Goal: Information Seeking & Learning: Learn about a topic

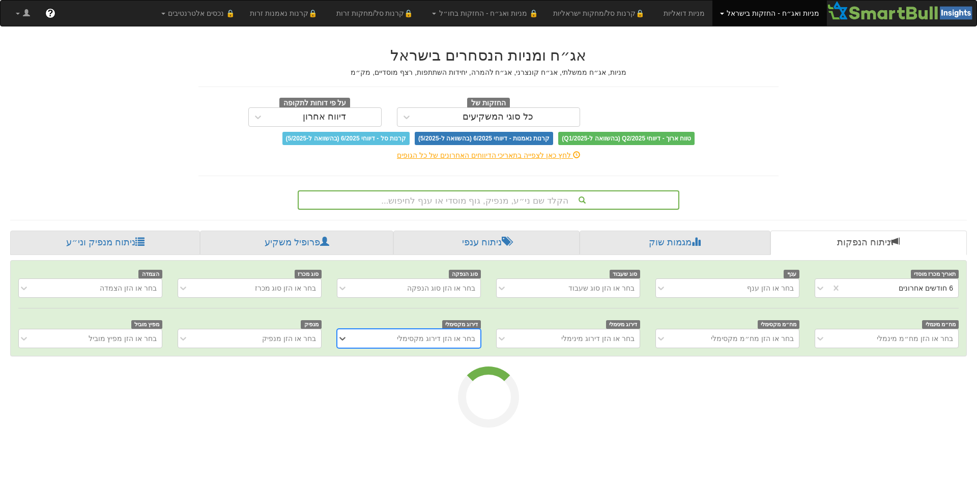
click at [538, 196] on div "הקלד שם ני״ע, מנפיק, גוף מוסדי או ענף לחיפוש..." at bounding box center [488, 199] width 379 height 17
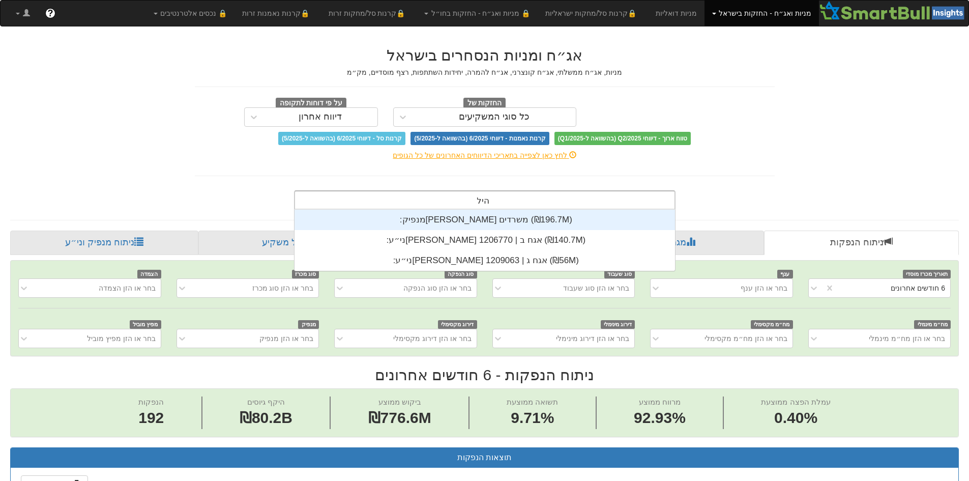
scroll to position [61, 0]
type input "[PERSON_NAME]"
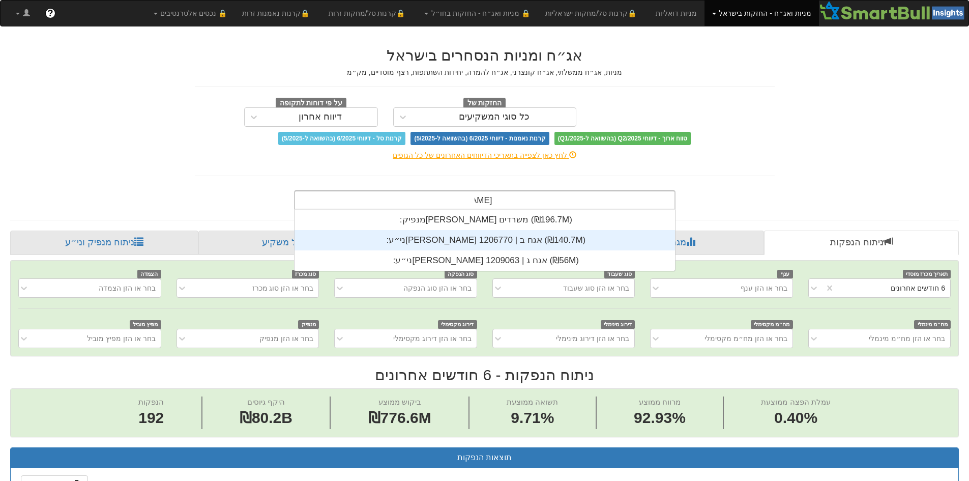
click at [559, 241] on div "ני״ע: ‏[PERSON_NAME] אגח ב | 1206770 ‎(₪140.7M)‎" at bounding box center [484, 240] width 380 height 20
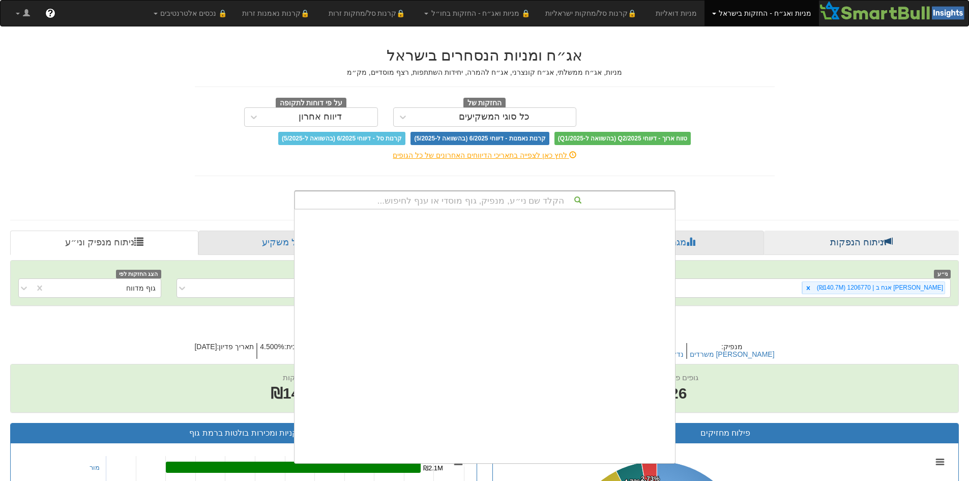
scroll to position [31838, 0]
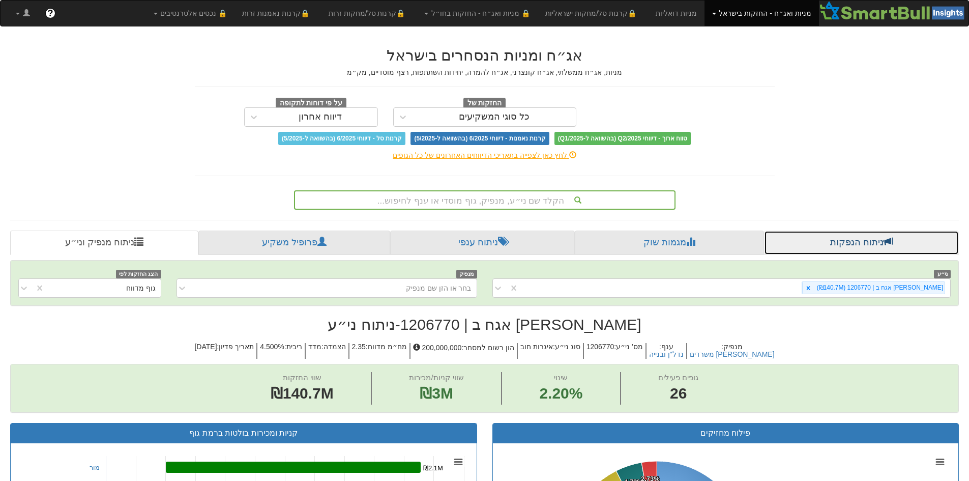
click at [901, 250] on link "ניתוח הנפקות" at bounding box center [861, 242] width 195 height 24
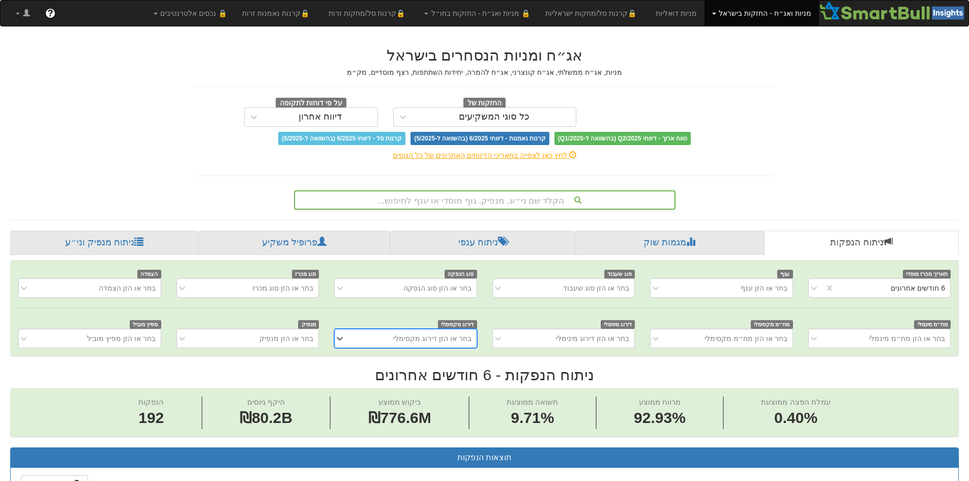
scroll to position [0, 1854]
click at [281, 344] on div "תאריך מכרז מוסדי 6 חודשים אחרונים ענף בחר או הזן ענף סוג שעבוד בחר או הזן סוג ש…" at bounding box center [485, 307] width 948 height 95
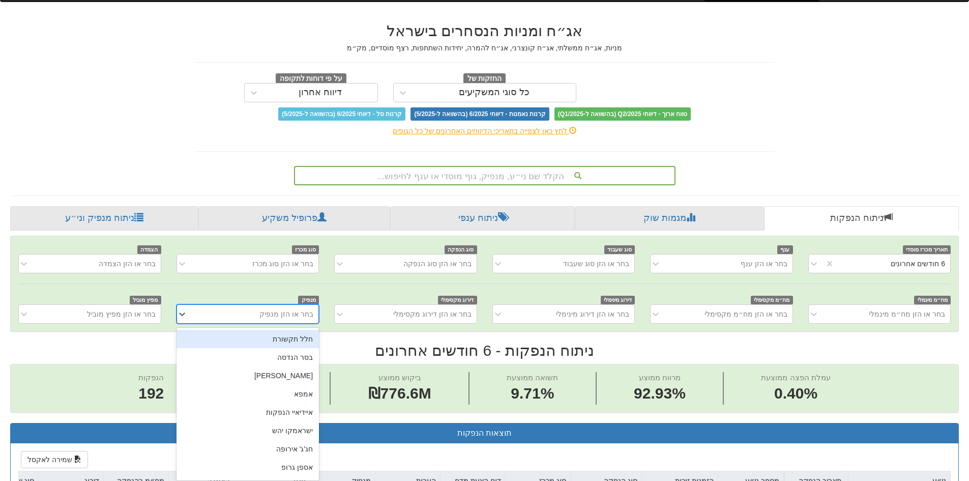
scroll to position [28, 0]
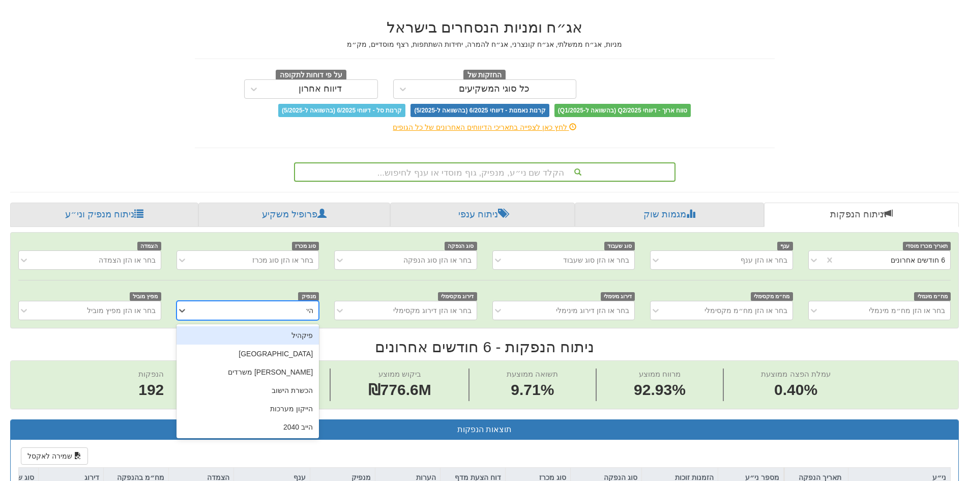
type input "[PERSON_NAME]"
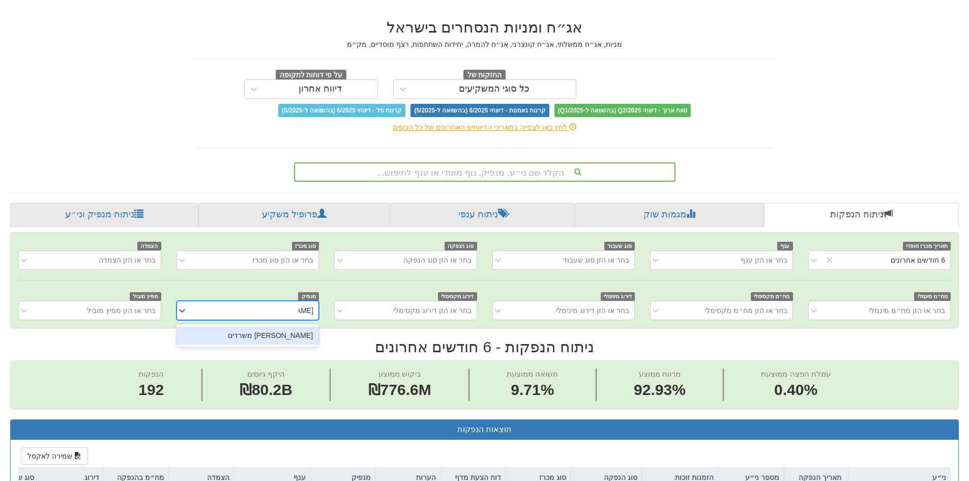
click at [284, 339] on div "[PERSON_NAME] משרדים" at bounding box center [247, 335] width 142 height 18
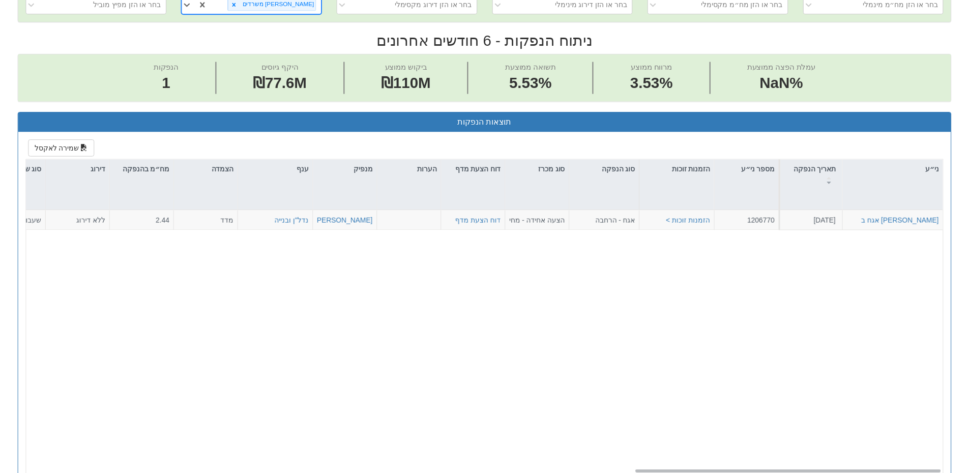
scroll to position [181, 0]
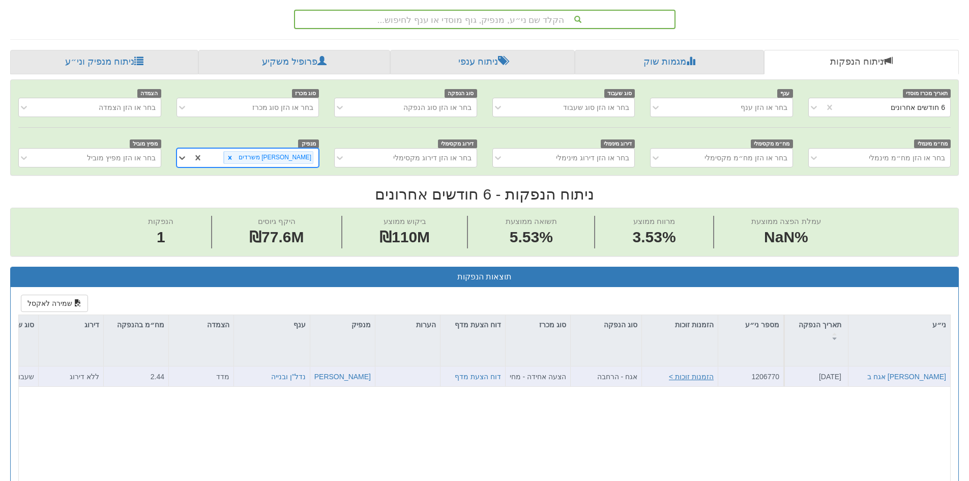
click at [698, 374] on button "הזמנות זוכות >" at bounding box center [691, 376] width 45 height 10
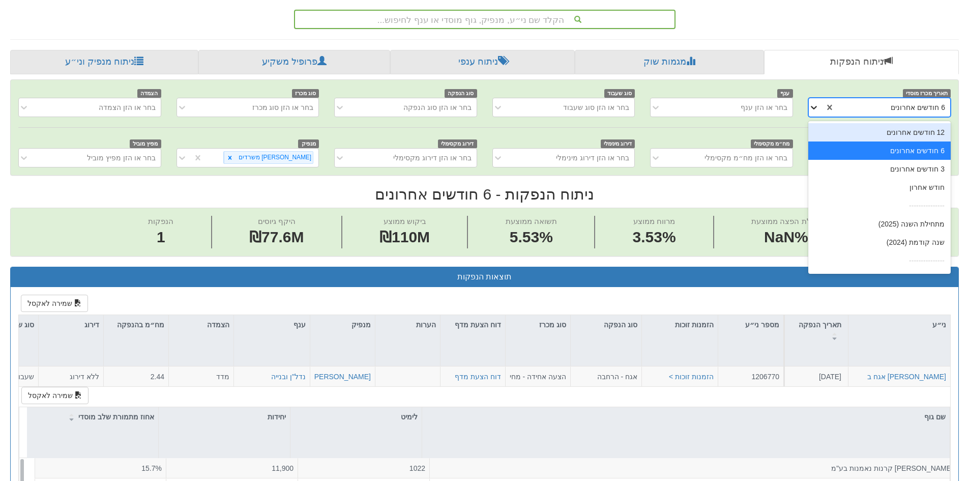
click at [816, 110] on icon at bounding box center [814, 107] width 10 height 10
click at [877, 131] on div "12 חודשים אחרונים" at bounding box center [879, 132] width 142 height 18
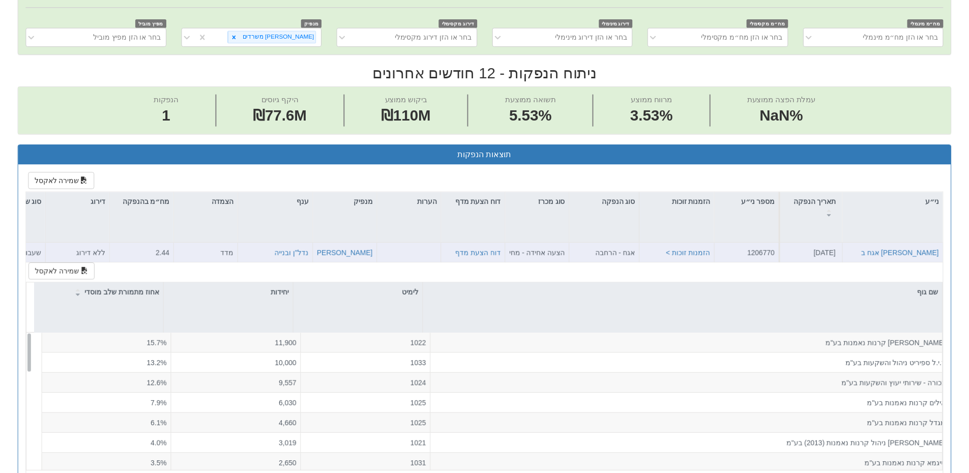
scroll to position [282, 0]
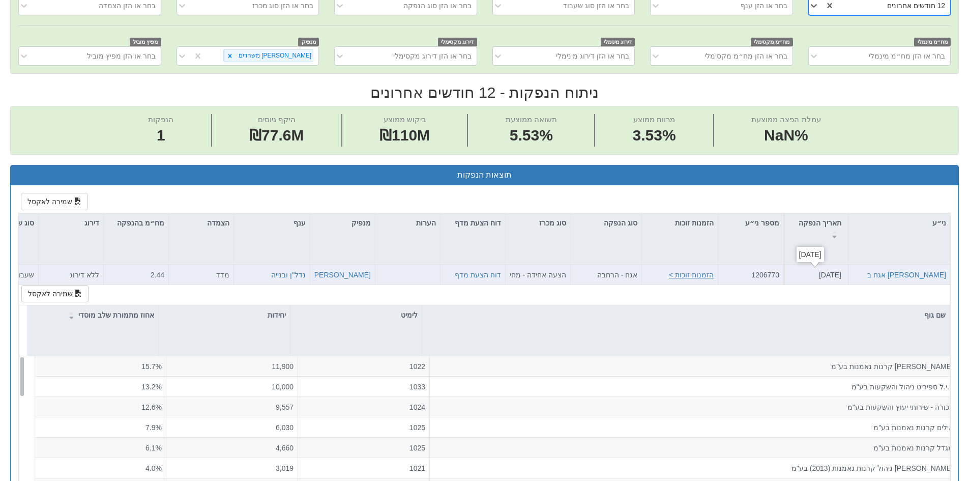
click at [697, 274] on button "הזמנות זוכות >" at bounding box center [691, 275] width 45 height 10
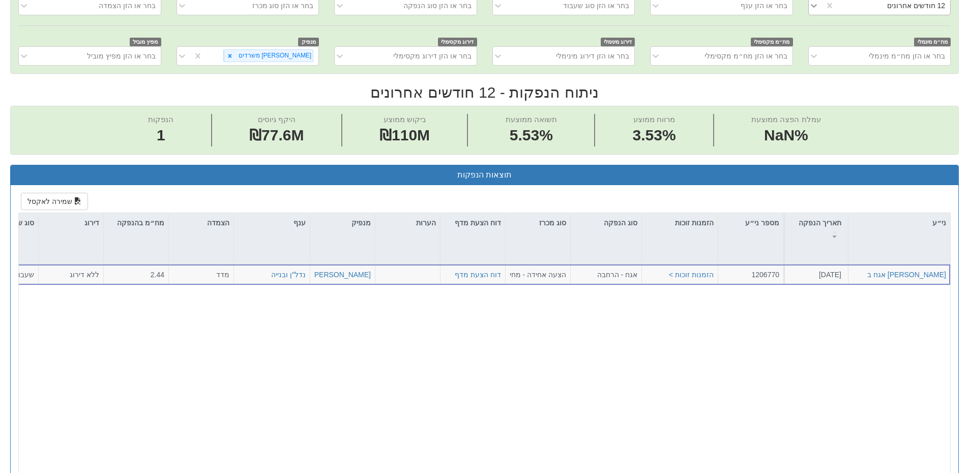
click at [815, 12] on div at bounding box center [816, 5] width 15 height 18
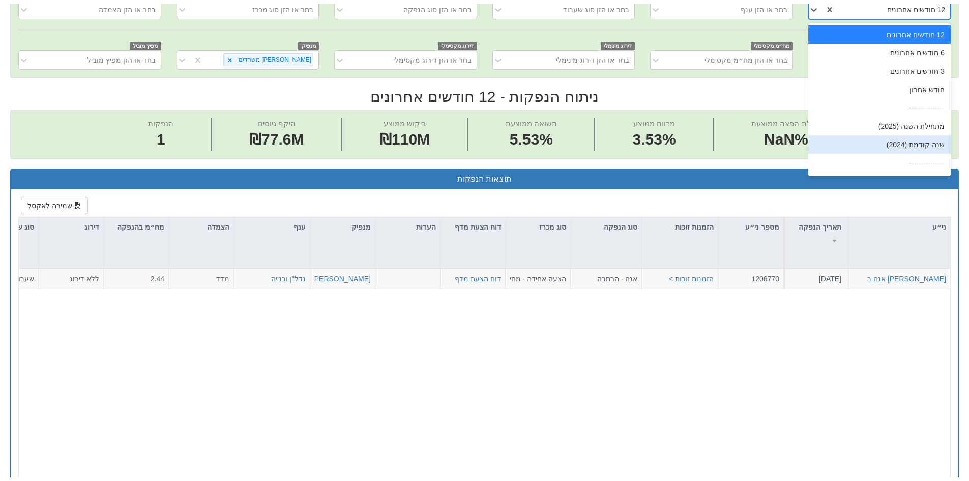
scroll to position [16, 0]
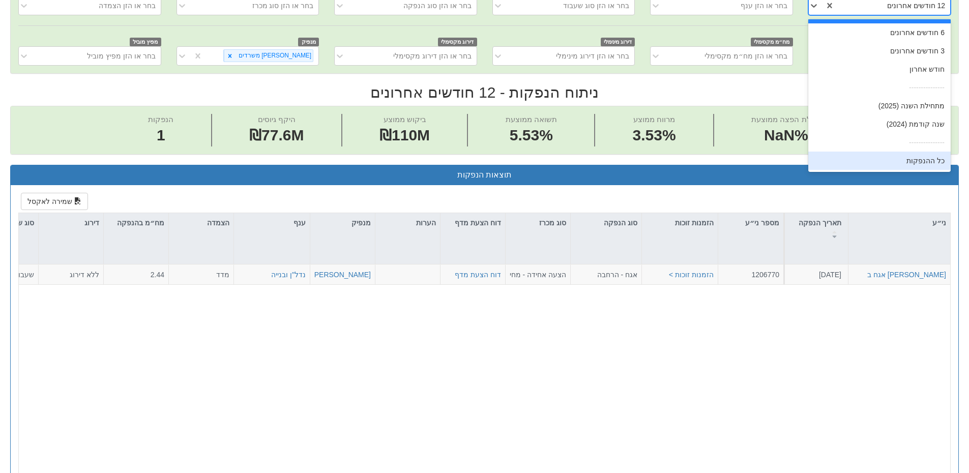
click at [897, 164] on div "כל ההנפקות" at bounding box center [879, 161] width 142 height 18
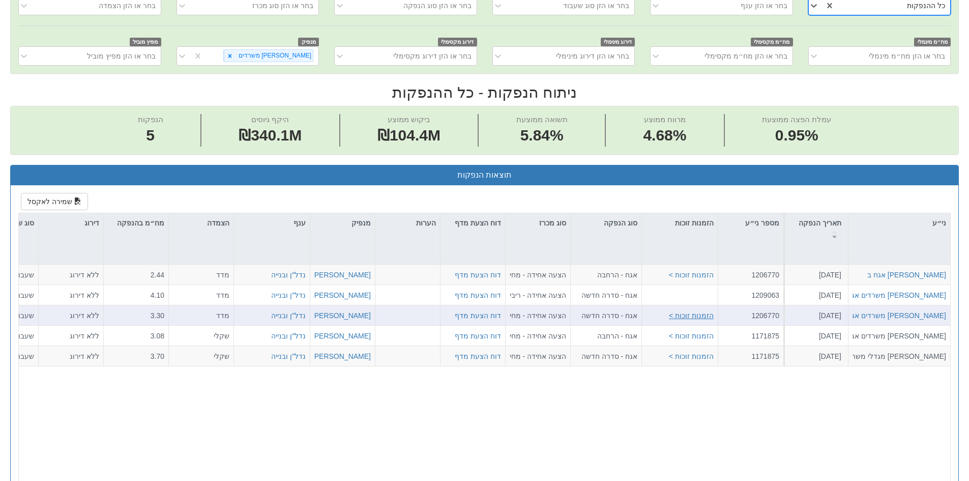
click at [708, 317] on button "הזמנות זוכות >" at bounding box center [691, 315] width 45 height 10
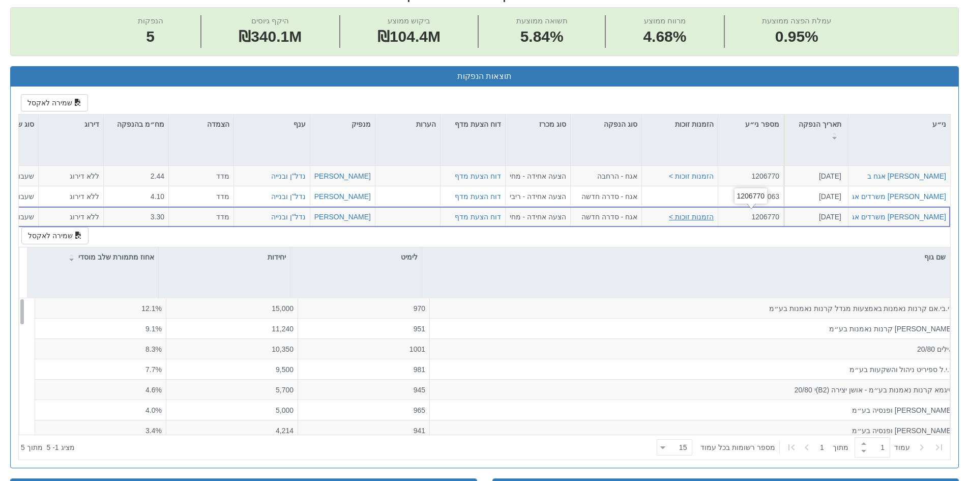
scroll to position [435, 0]
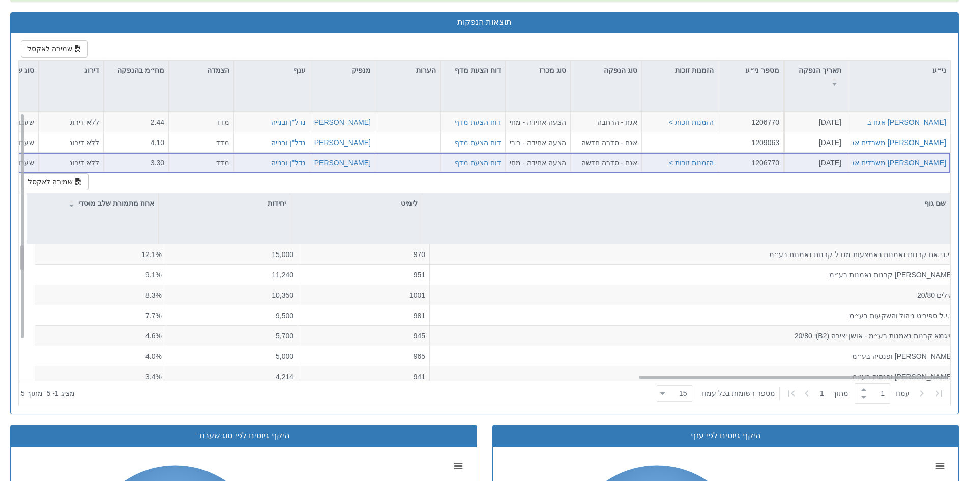
click at [706, 165] on button "הזמנות זוכות >" at bounding box center [691, 162] width 45 height 10
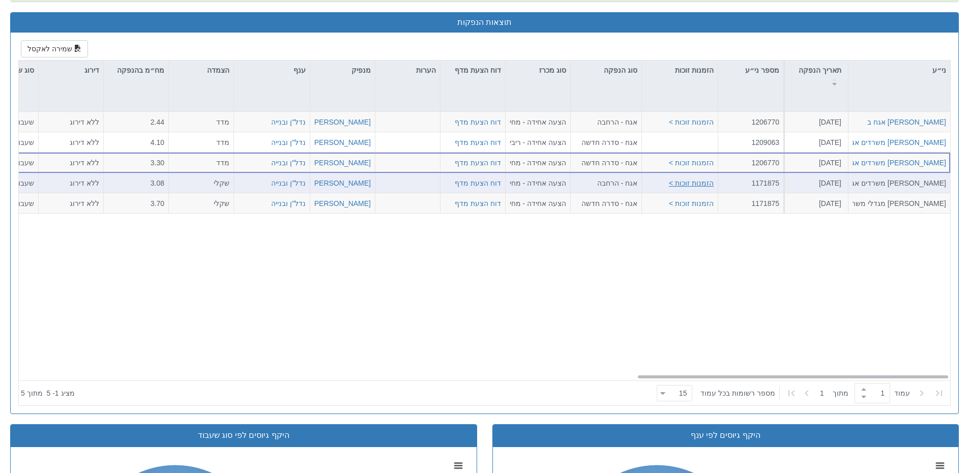
click at [707, 184] on button "הזמנות זוכות >" at bounding box center [691, 183] width 45 height 10
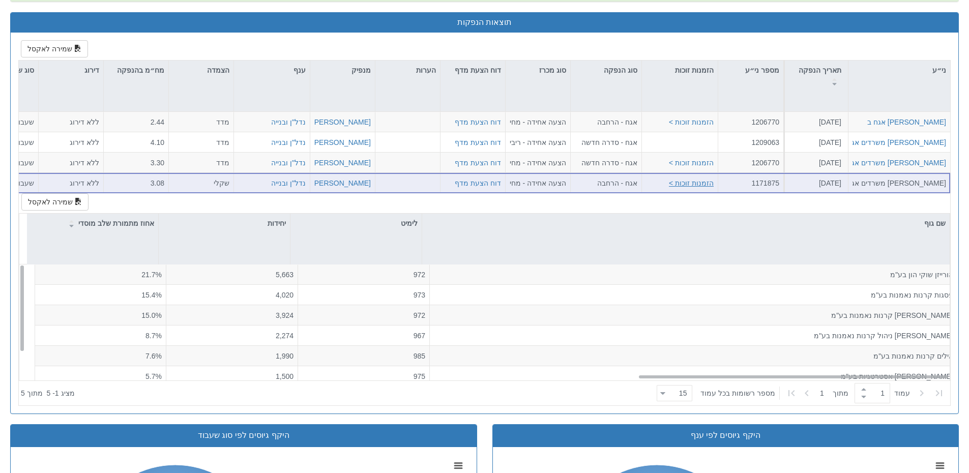
click at [706, 182] on button "הזמנות זוכות >" at bounding box center [691, 183] width 45 height 10
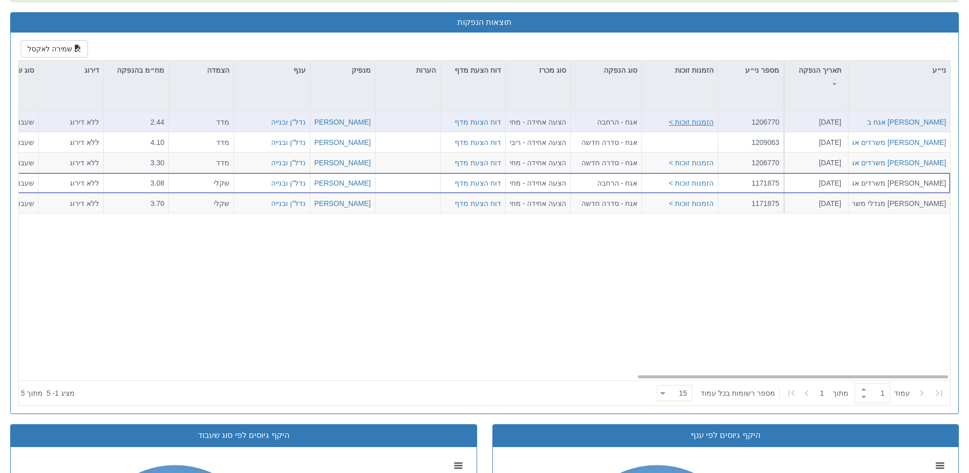
click at [706, 124] on button "הזמנות זוכות >" at bounding box center [691, 122] width 45 height 10
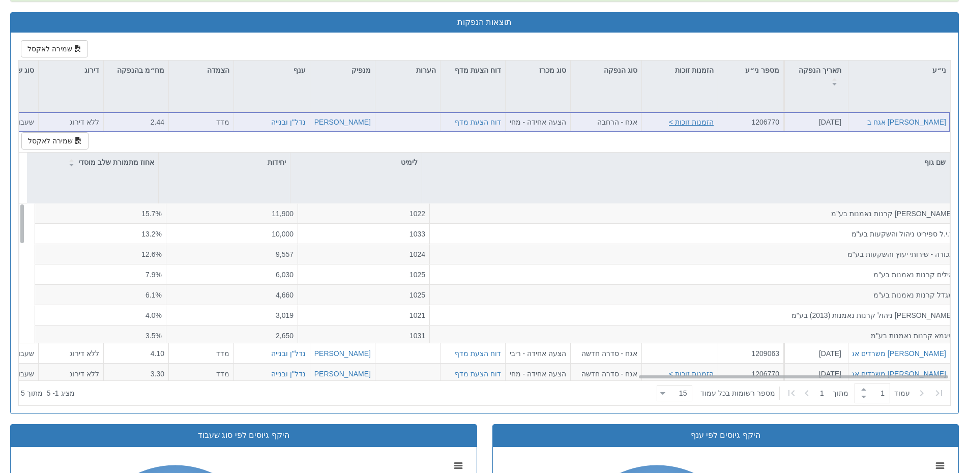
click at [705, 122] on button "הזמנות זוכות >" at bounding box center [691, 122] width 45 height 10
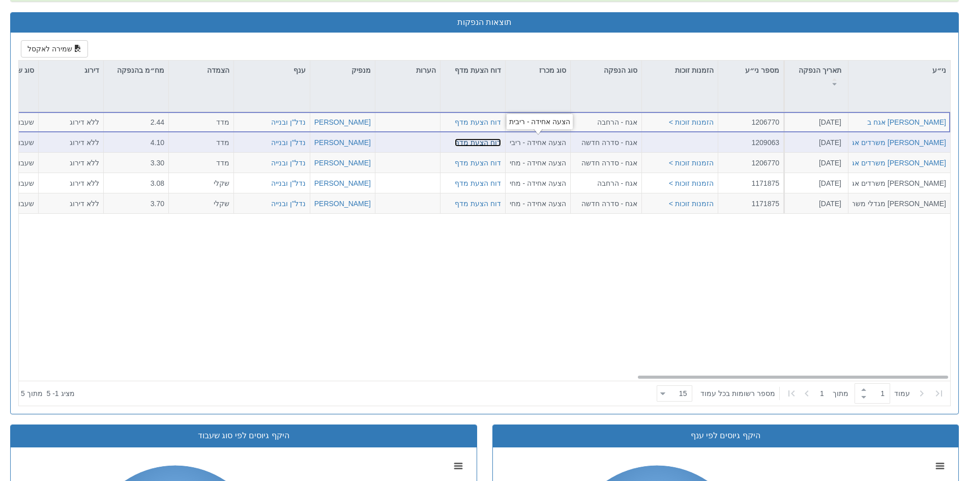
click at [488, 141] on link "דוח הצעת מדף" at bounding box center [478, 142] width 46 height 8
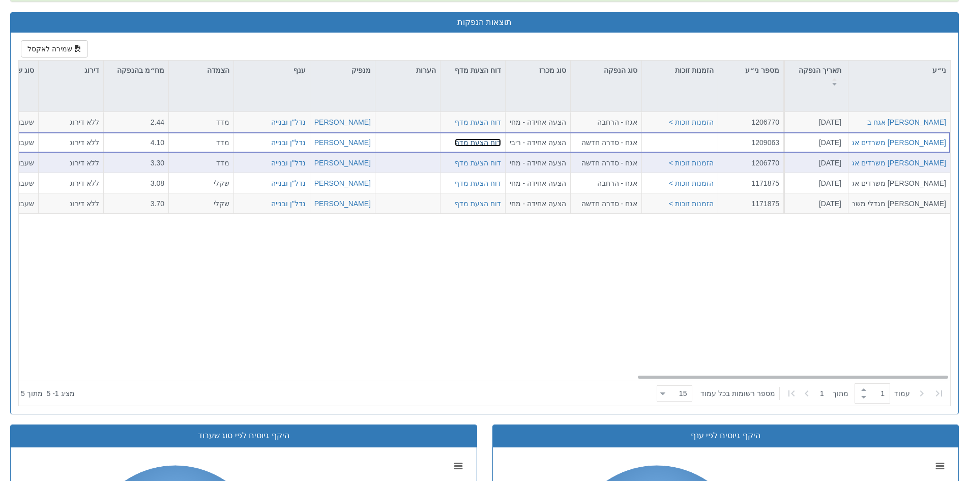
scroll to position [79, 0]
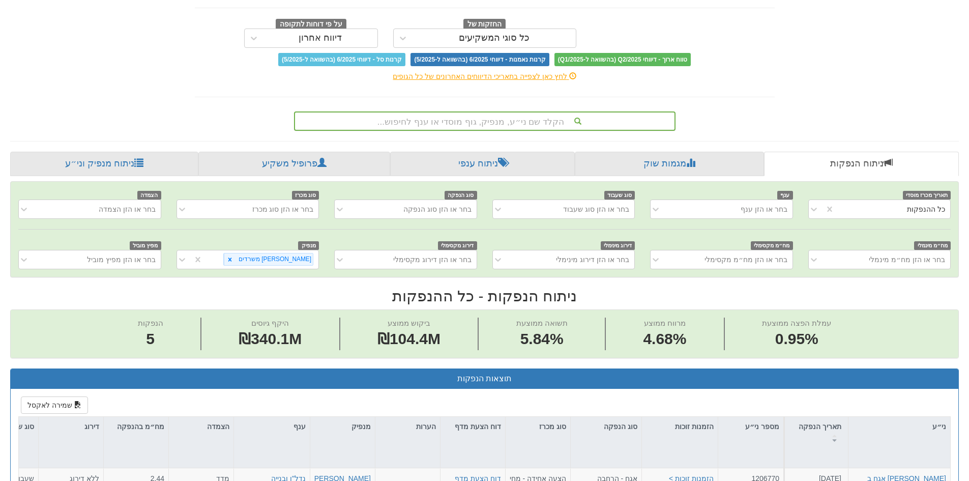
click at [404, 119] on div "הקלד שם ני״ע, מנפיק, גוף מוסדי או ענף לחיפוש..." at bounding box center [484, 120] width 379 height 17
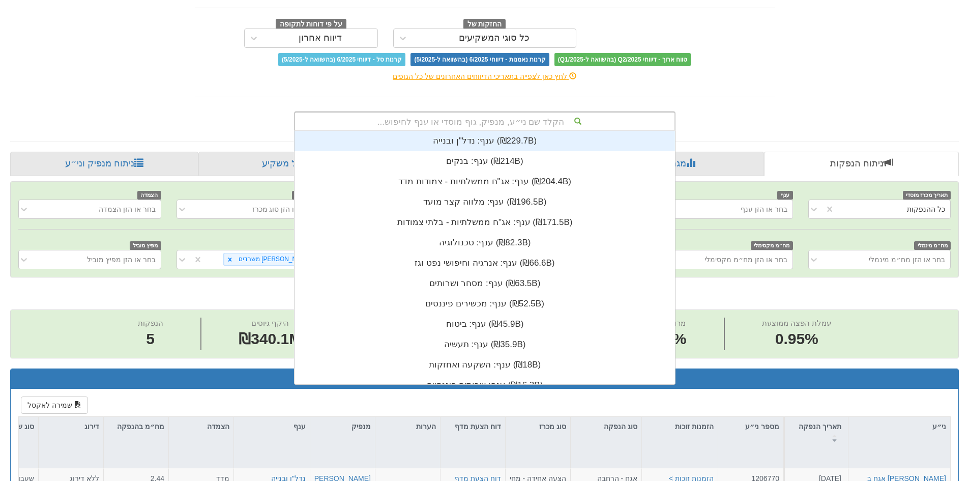
scroll to position [253, 0]
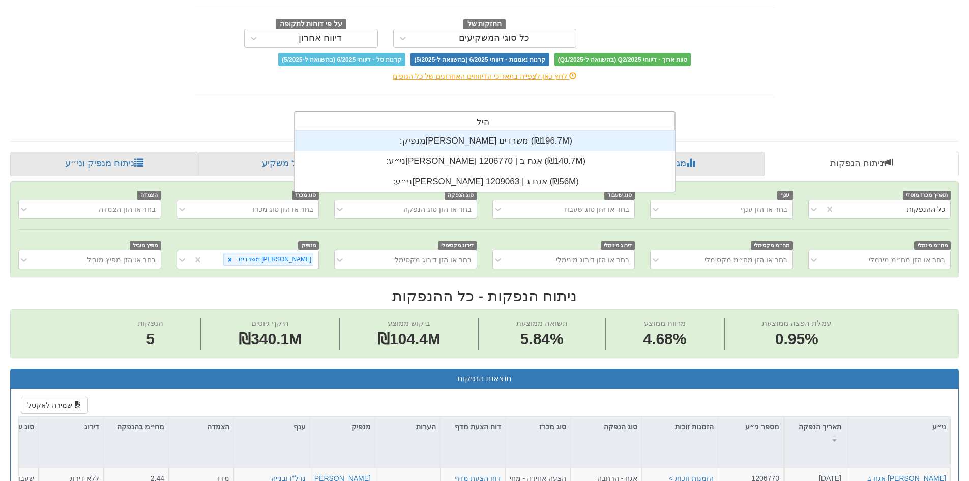
type input "[PERSON_NAME]"
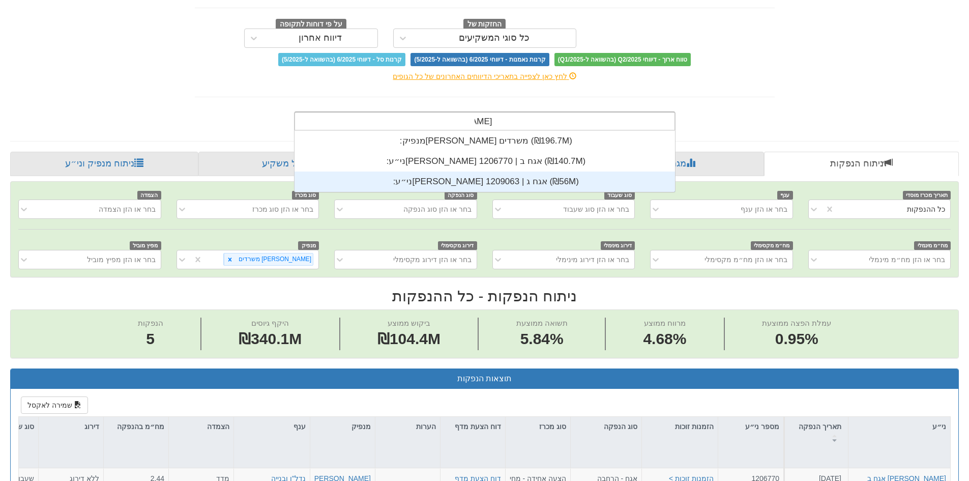
click at [453, 174] on div "ני״ע: ‏[PERSON_NAME] אגח ג | 1209063 ‎(₪56M)‎" at bounding box center [484, 181] width 380 height 20
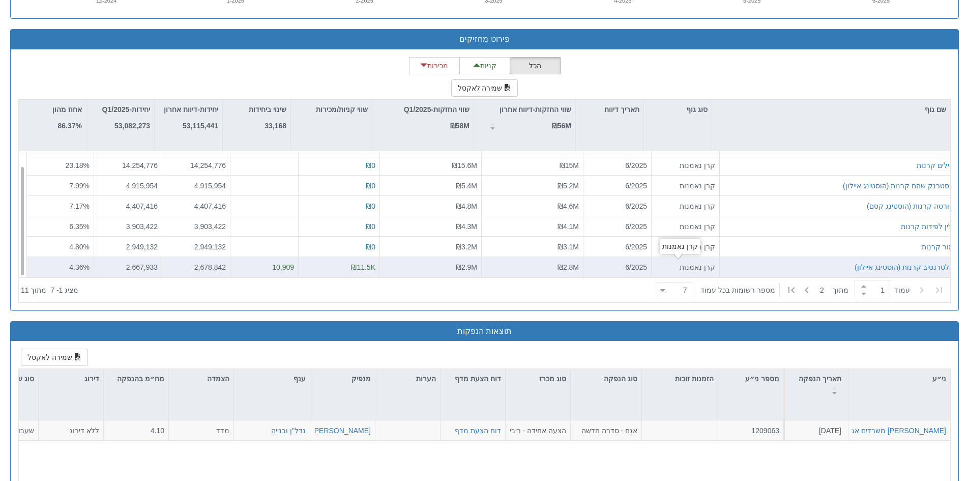
scroll to position [1004, 0]
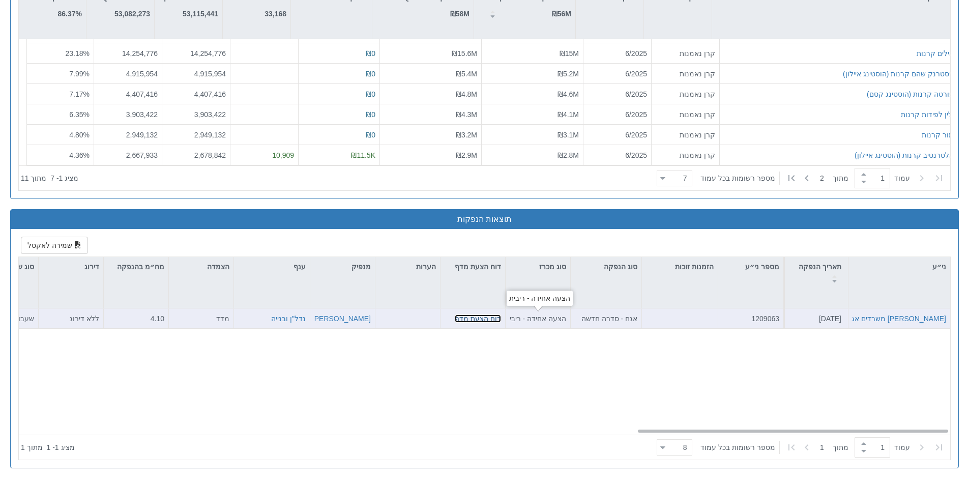
click at [489, 317] on link "דוח הצעת מדף" at bounding box center [478, 318] width 46 height 8
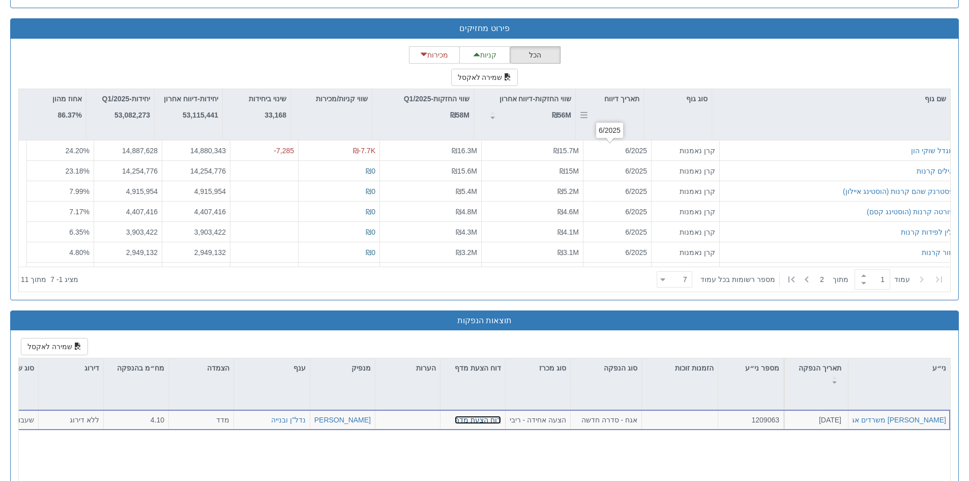
scroll to position [903, 0]
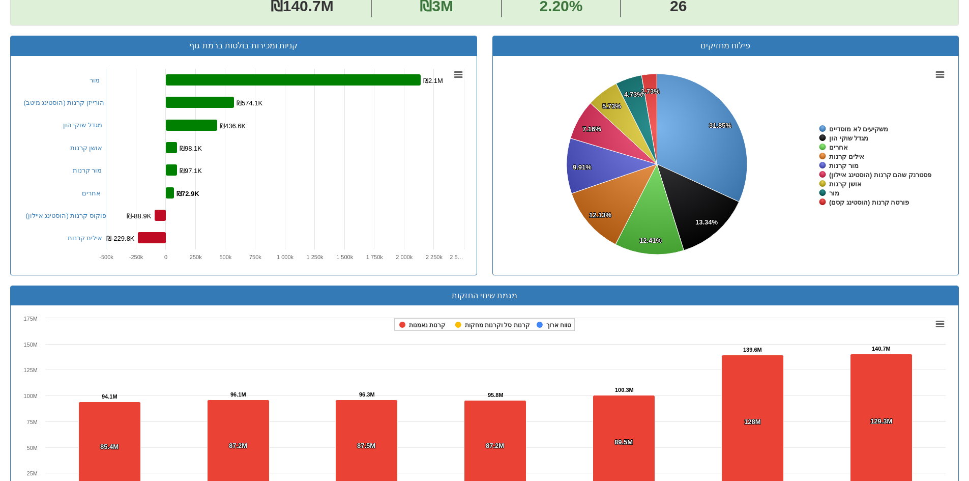
scroll to position [661, 0]
